Goal: Task Accomplishment & Management: Manage account settings

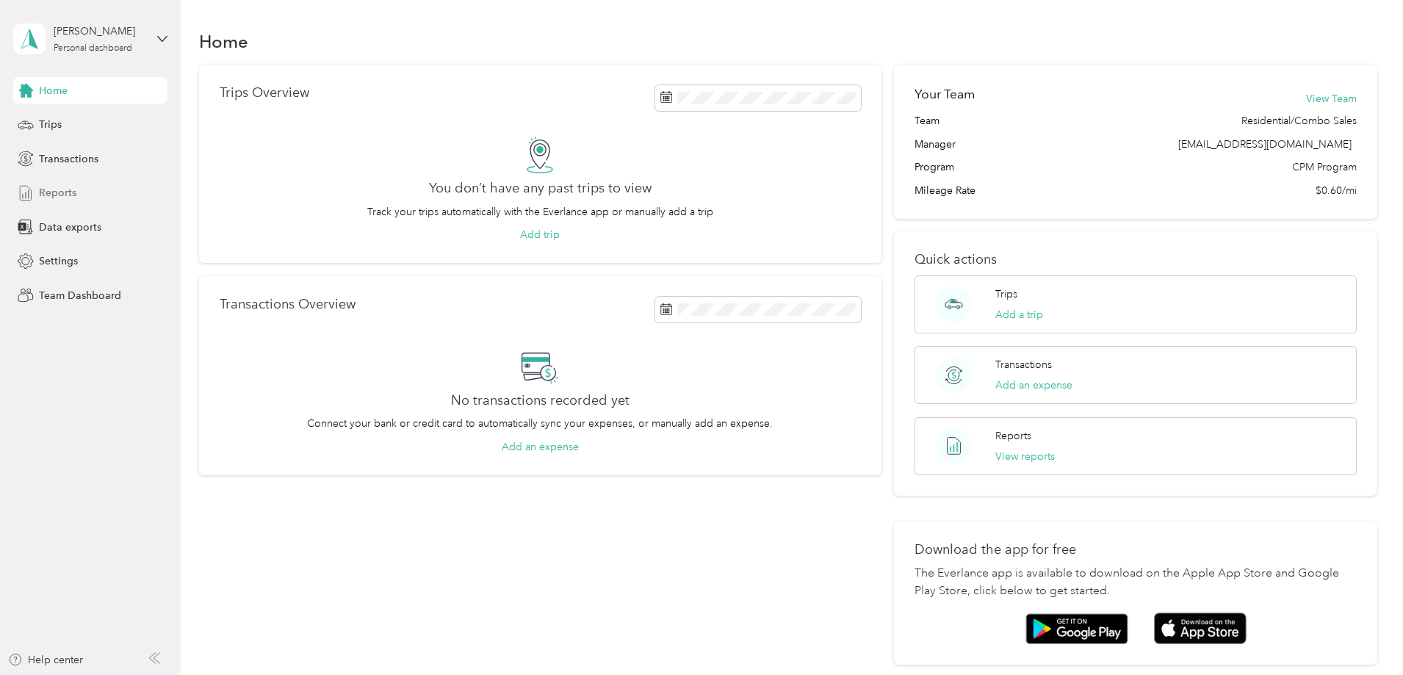
click at [51, 190] on span "Reports" at bounding box center [57, 192] width 37 height 15
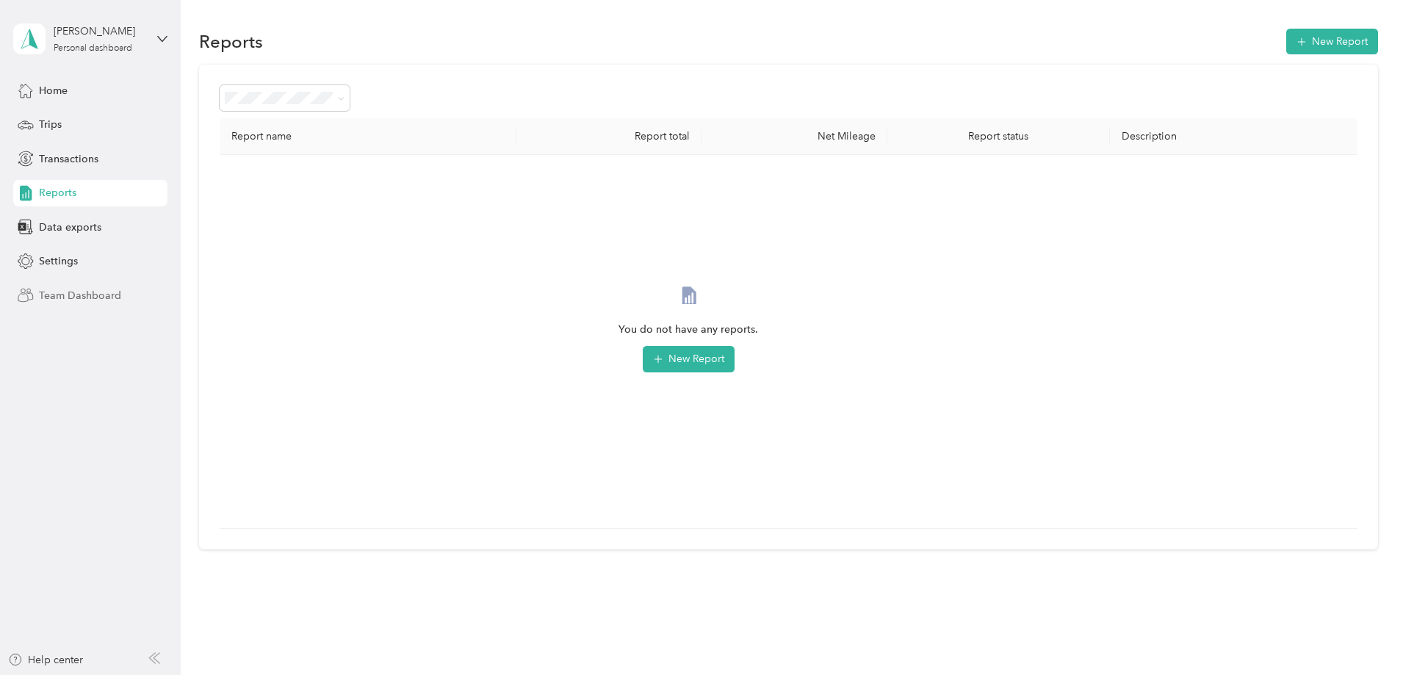
click at [57, 293] on span "Team Dashboard" at bounding box center [80, 295] width 82 height 15
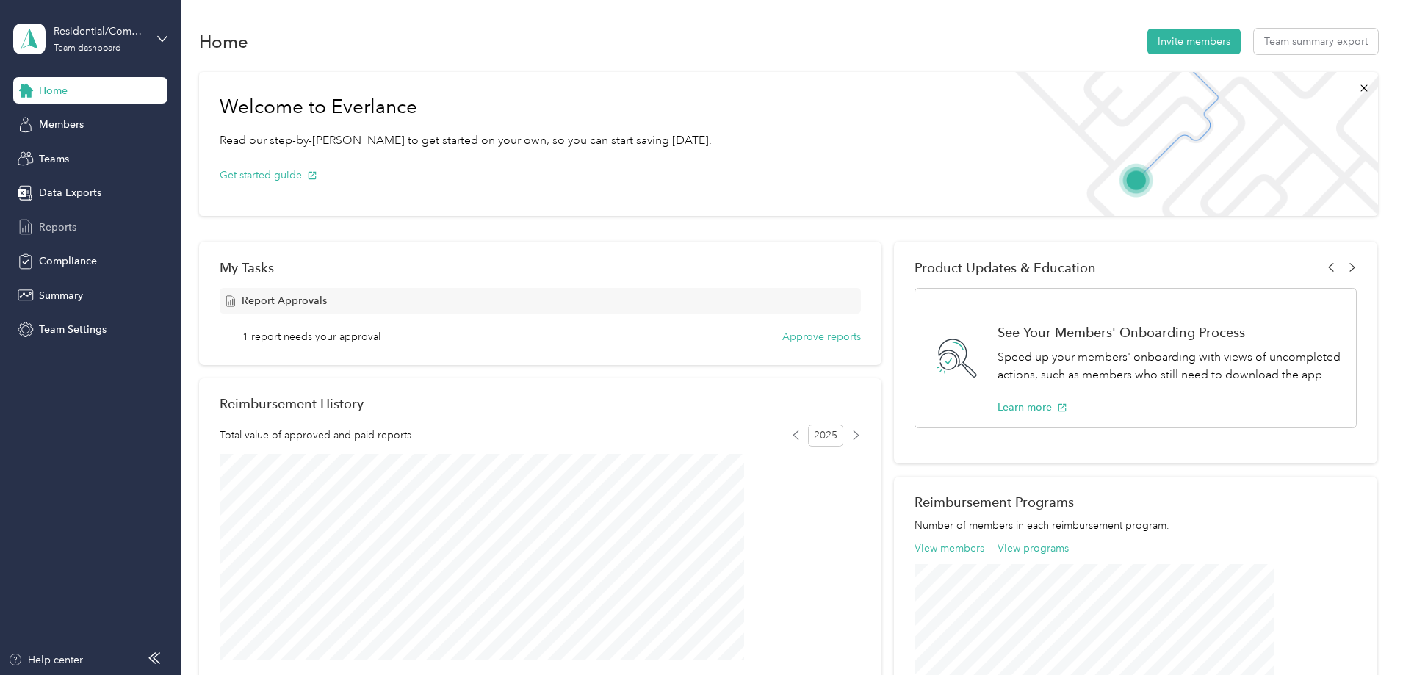
click at [49, 225] on span "Reports" at bounding box center [57, 227] width 37 height 15
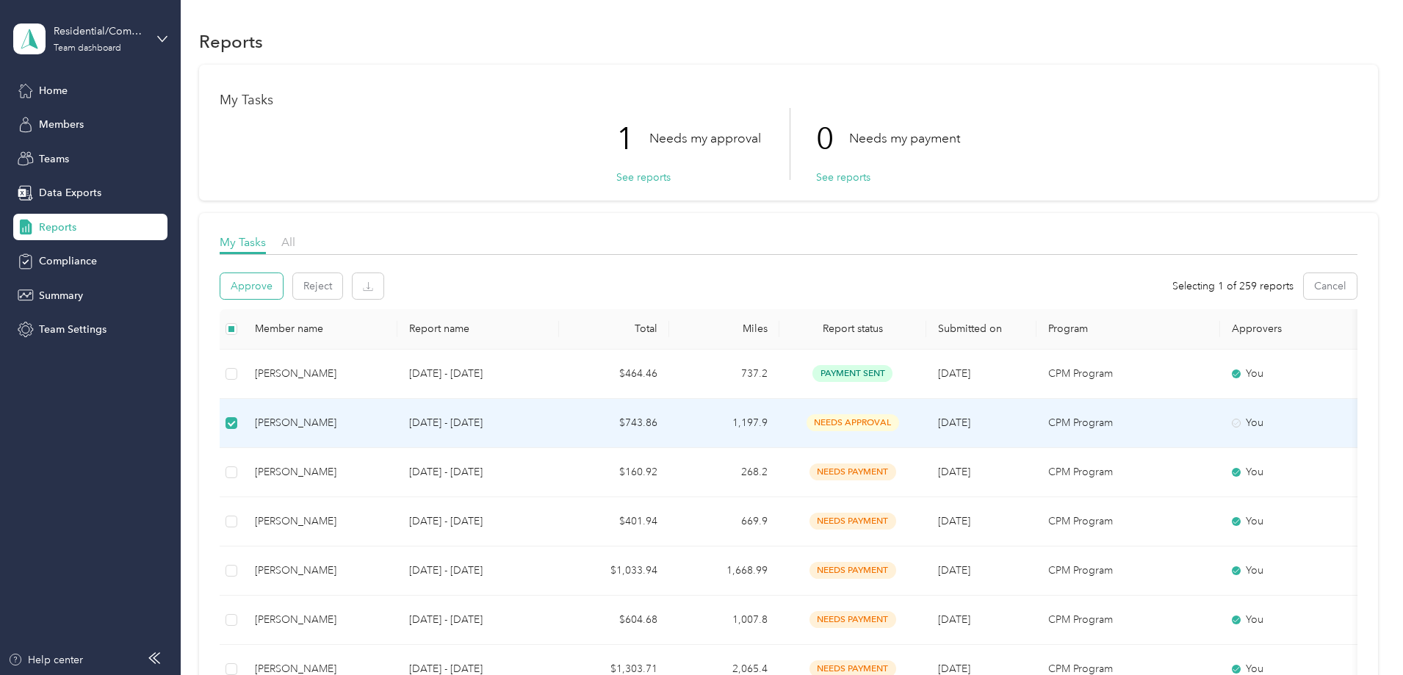
click at [283, 287] on button "Approve" at bounding box center [251, 286] width 62 height 26
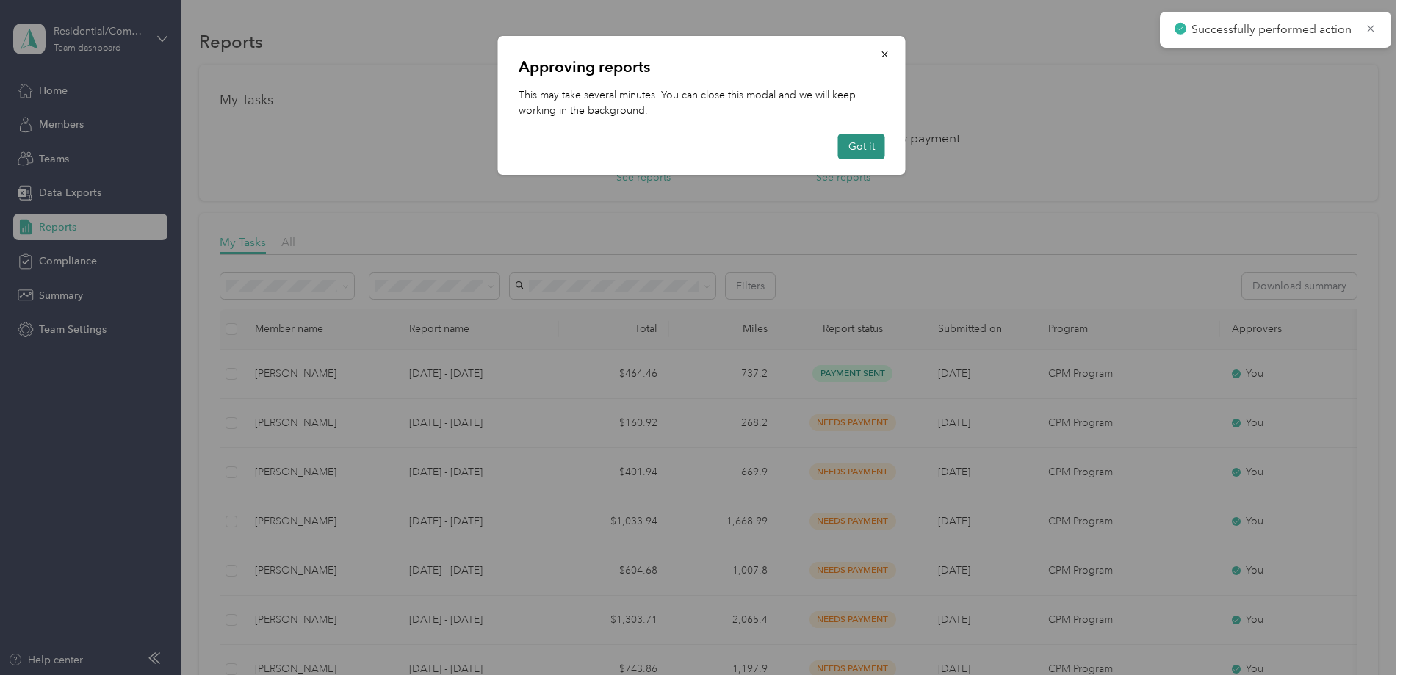
click at [863, 145] on button "Got it" at bounding box center [861, 147] width 47 height 26
